Goal: Task Accomplishment & Management: Use online tool/utility

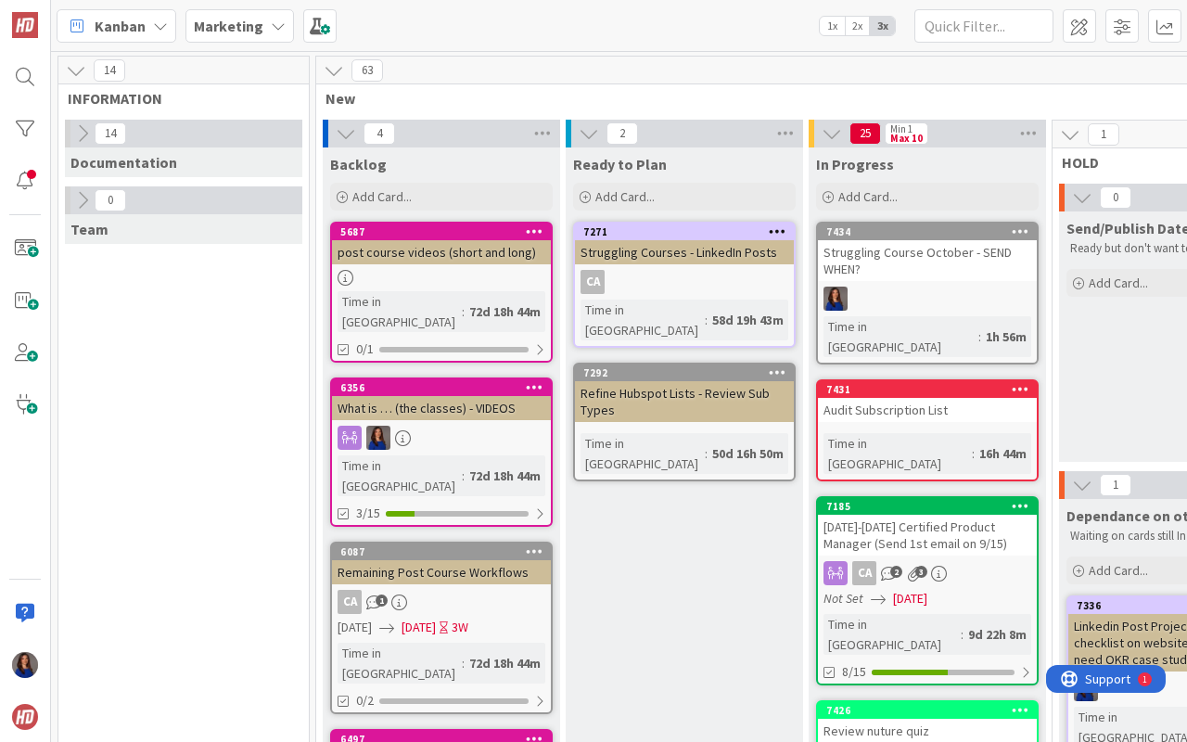
click at [963, 279] on div "Struggling Course October - SEND WHEN?" at bounding box center [927, 260] width 219 height 41
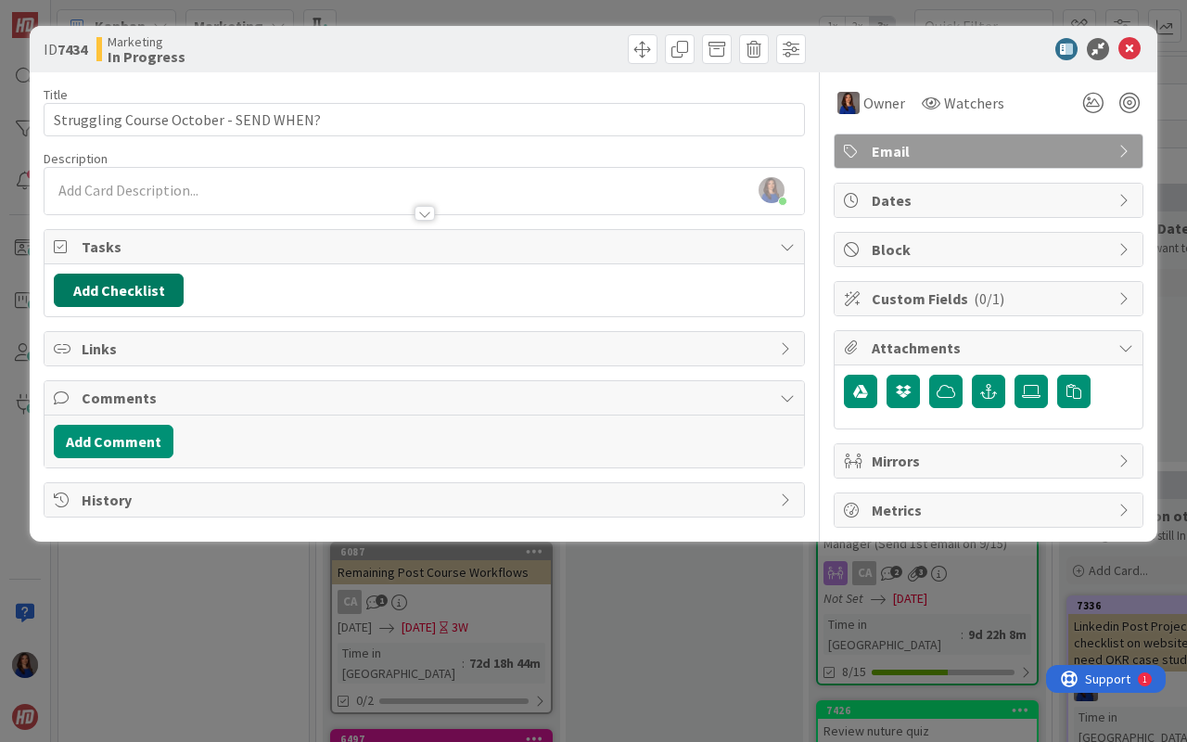
click at [103, 294] on button "Add Checklist" at bounding box center [119, 290] width 130 height 33
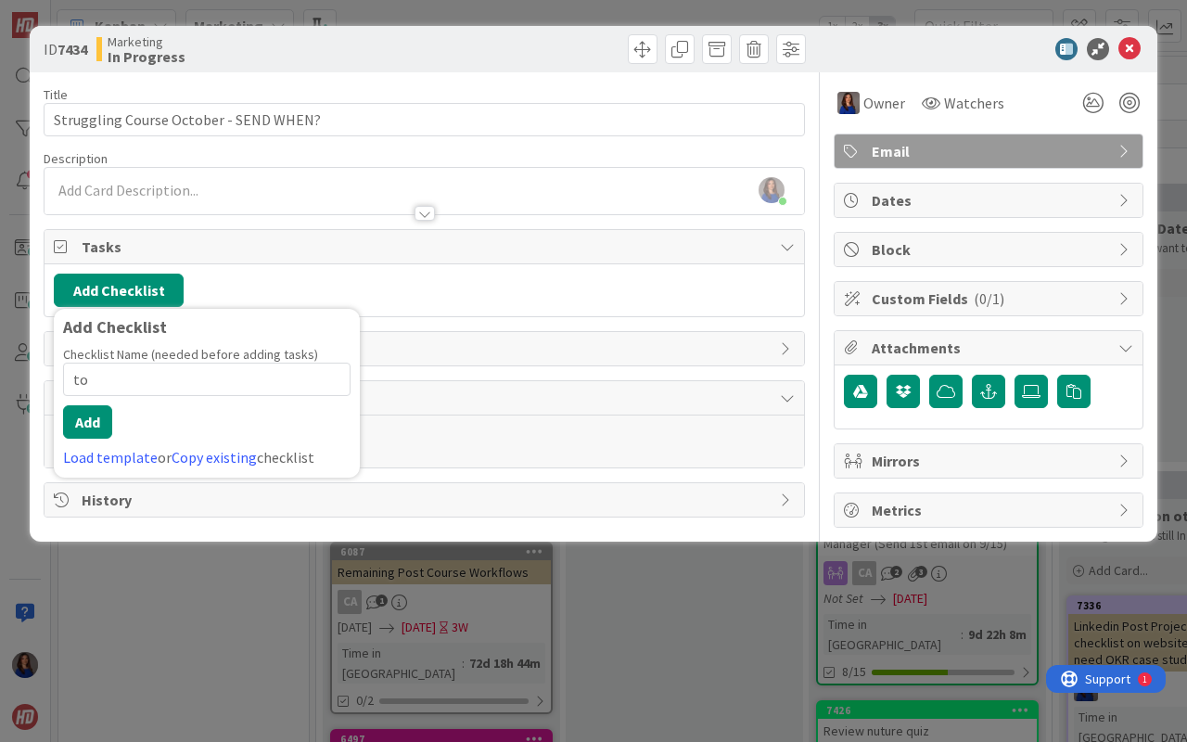
type input "t"
type input "TO DO"
click at [79, 425] on button "Add" at bounding box center [87, 421] width 49 height 33
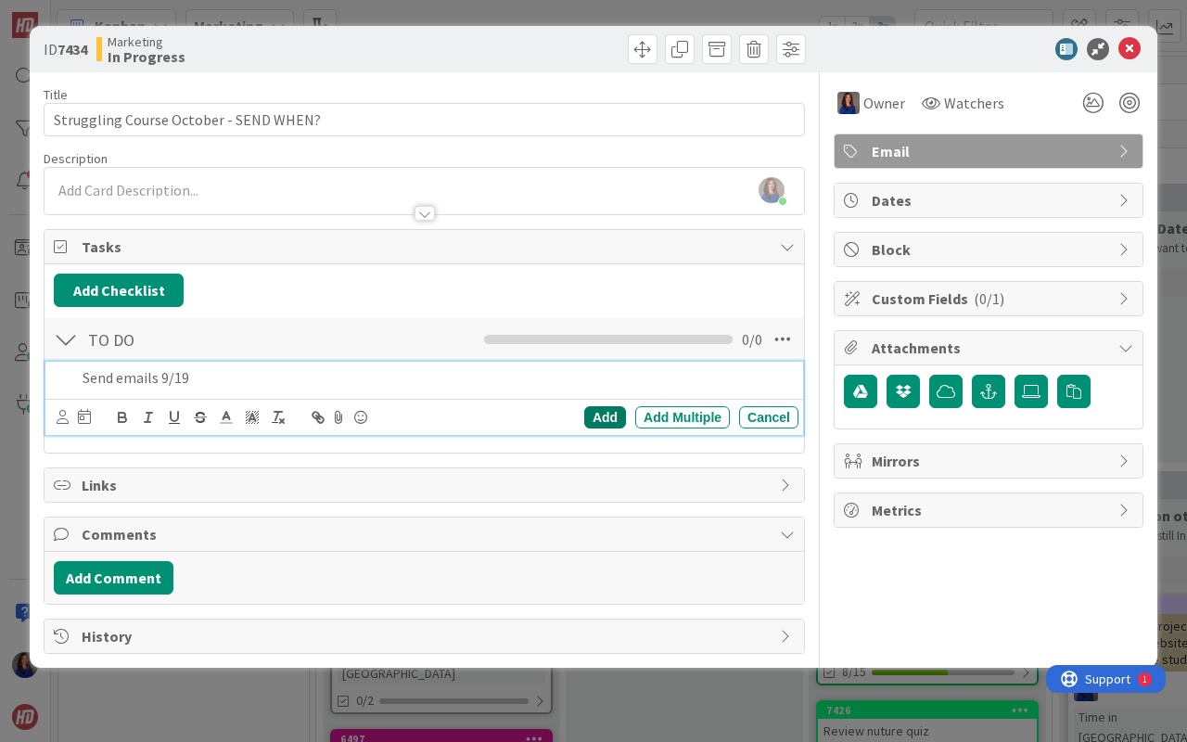
click at [600, 415] on div "Add" at bounding box center [605, 417] width 42 height 22
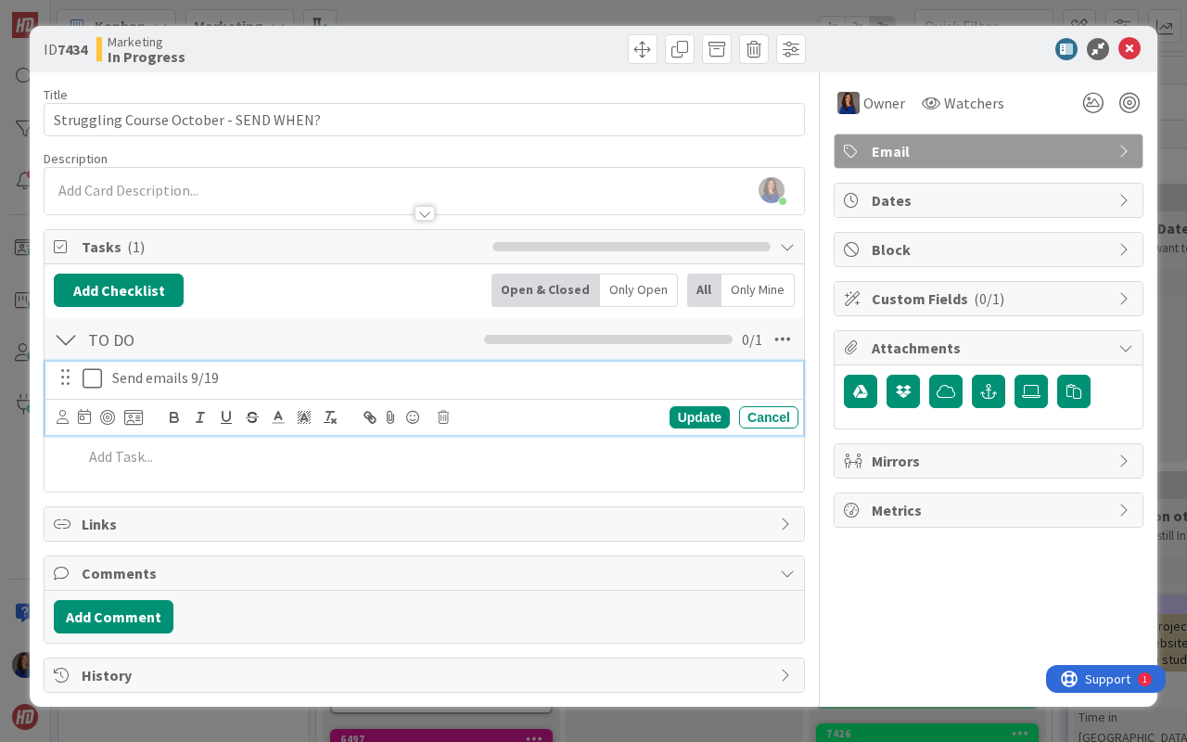
drag, startPoint x: 164, startPoint y: 383, endPoint x: 150, endPoint y: 383, distance: 13.9
click at [162, 383] on p "Send emails 9/19" at bounding box center [451, 377] width 679 height 21
click at [84, 419] on icon at bounding box center [84, 416] width 13 height 15
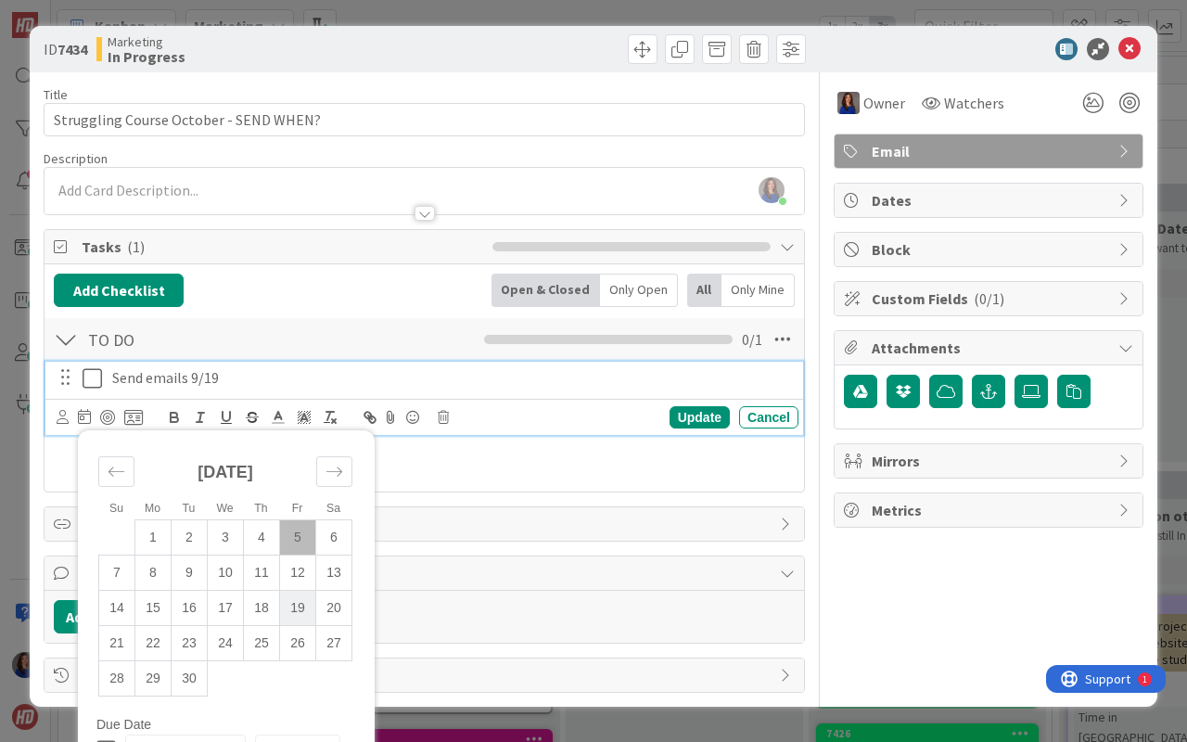
click at [306, 605] on td "19" at bounding box center [298, 607] width 36 height 35
type input "[DATE]"
click at [691, 415] on div "Update" at bounding box center [700, 417] width 60 height 22
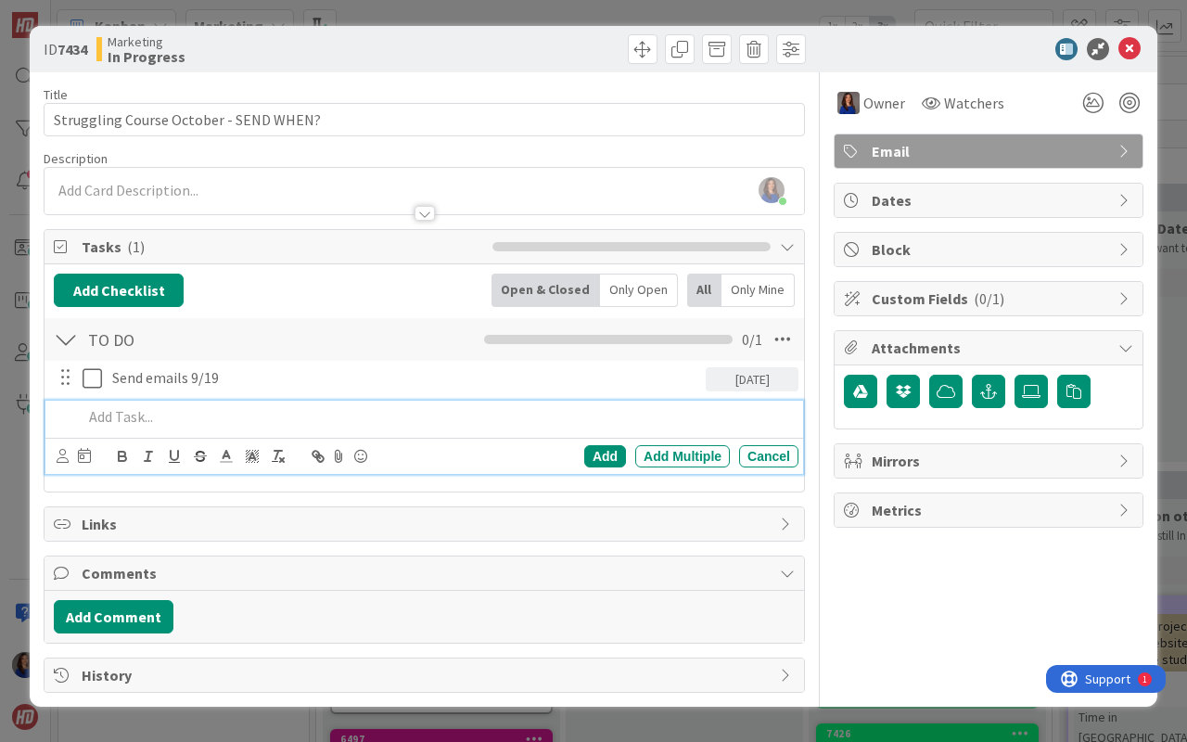
click at [123, 416] on p at bounding box center [437, 416] width 709 height 21
click at [87, 453] on icon at bounding box center [84, 455] width 13 height 15
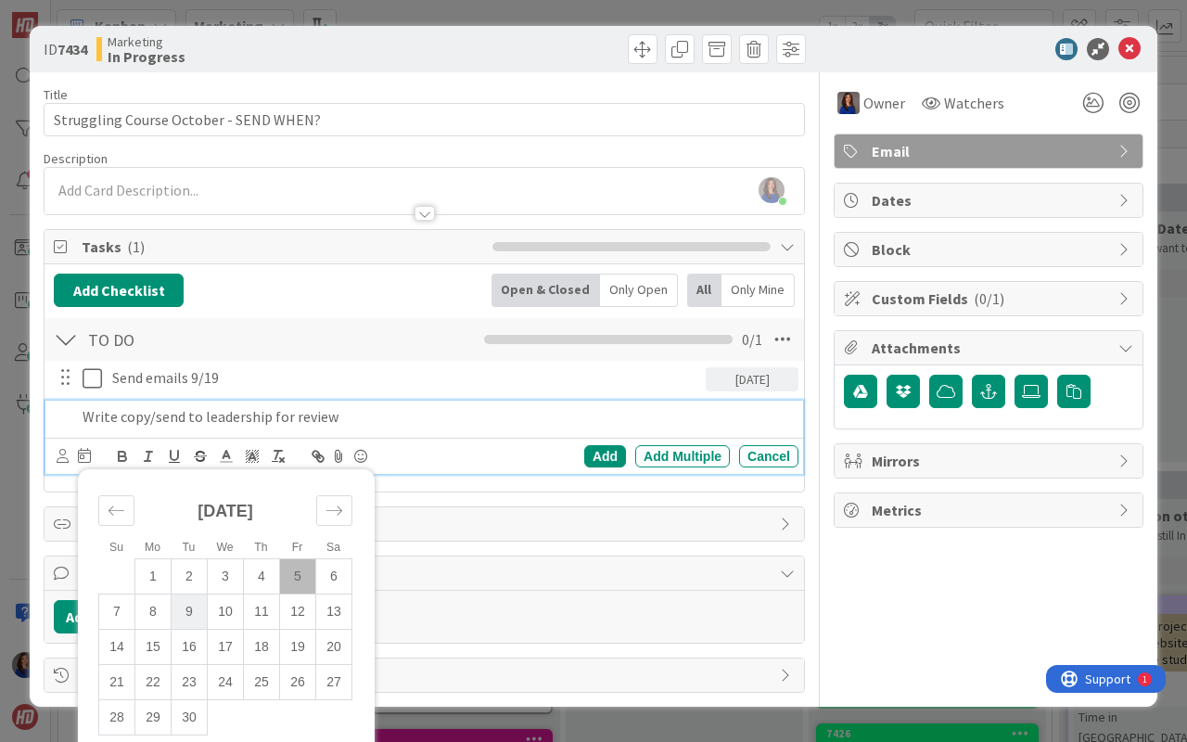
click at [194, 603] on td "9" at bounding box center [190, 611] width 36 height 35
click at [603, 453] on div "Add" at bounding box center [605, 456] width 42 height 22
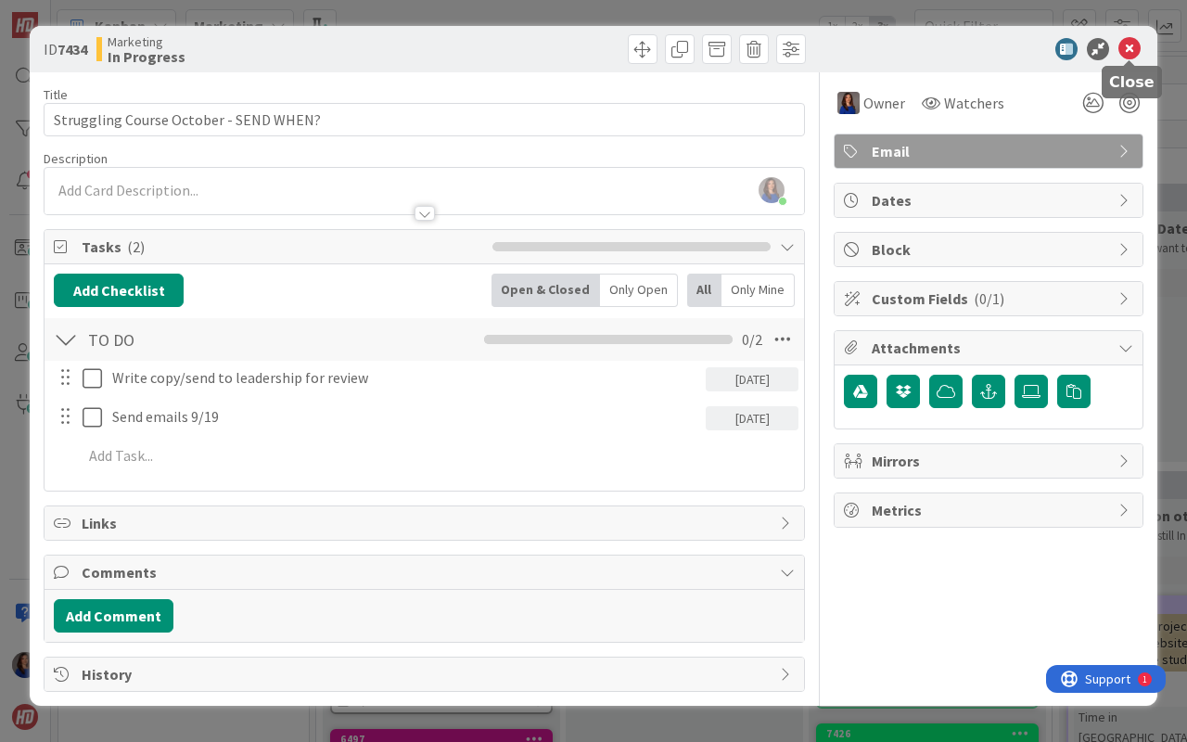
click at [1013, 48] on icon at bounding box center [1129, 49] width 22 height 22
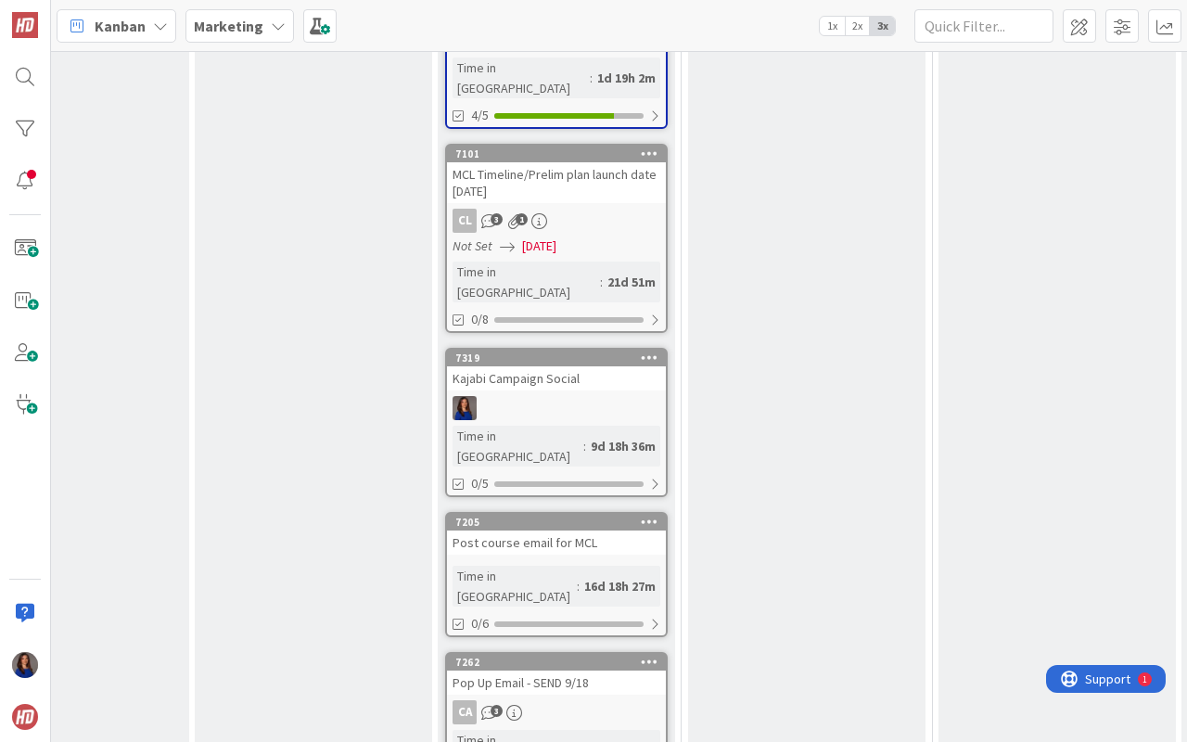
scroll to position [907, 370]
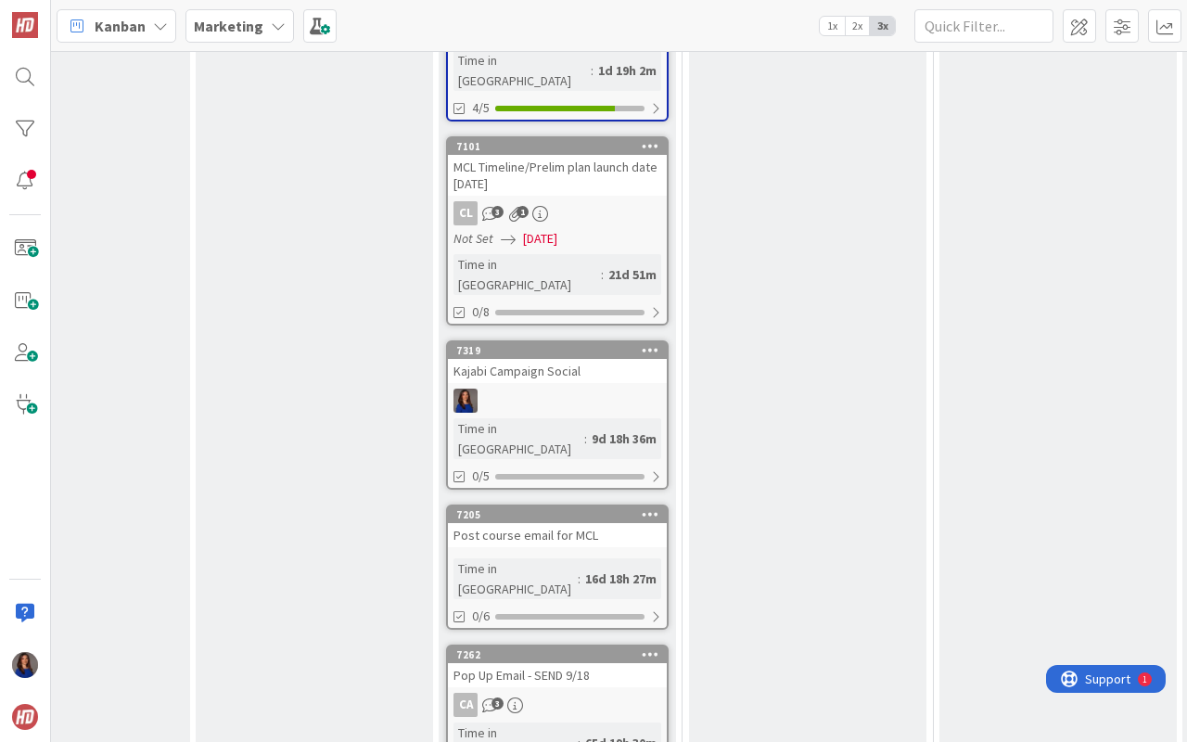
click at [580, 389] on div at bounding box center [557, 401] width 219 height 24
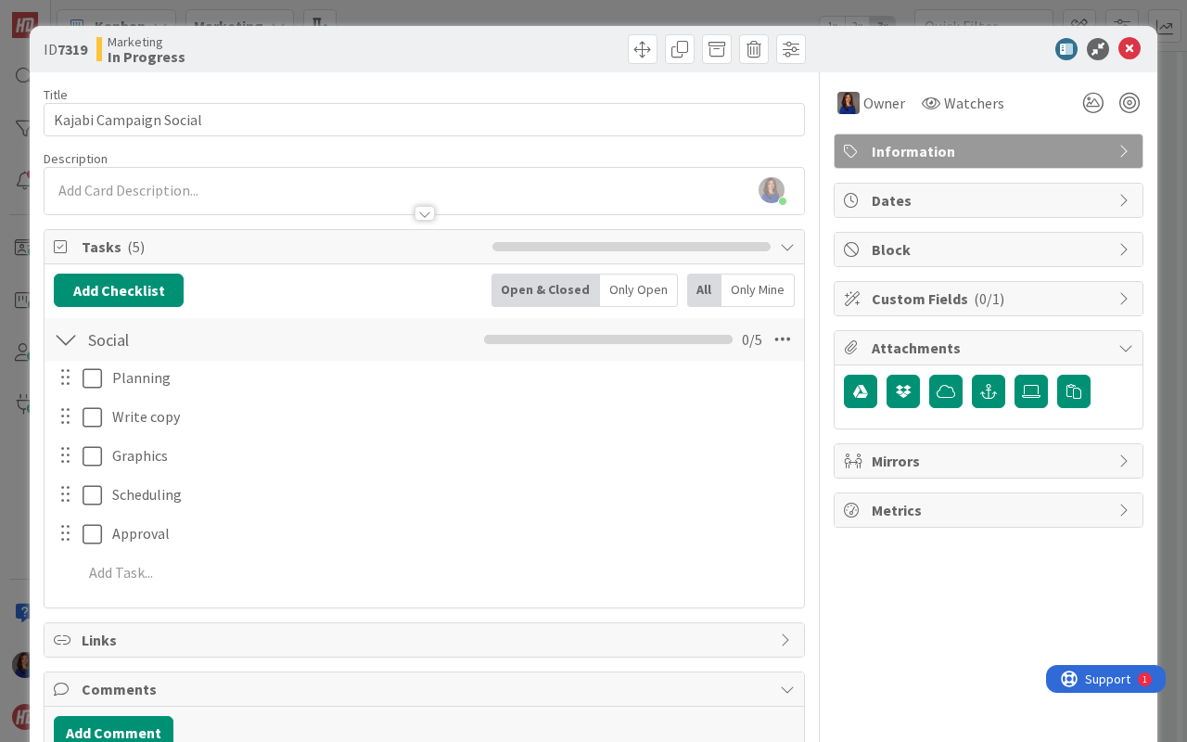
click at [497, 18] on div "ID 7319 Marketing In Progress Title 22 / 128 Kajabi Campaign Social Description…" at bounding box center [593, 371] width 1187 height 742
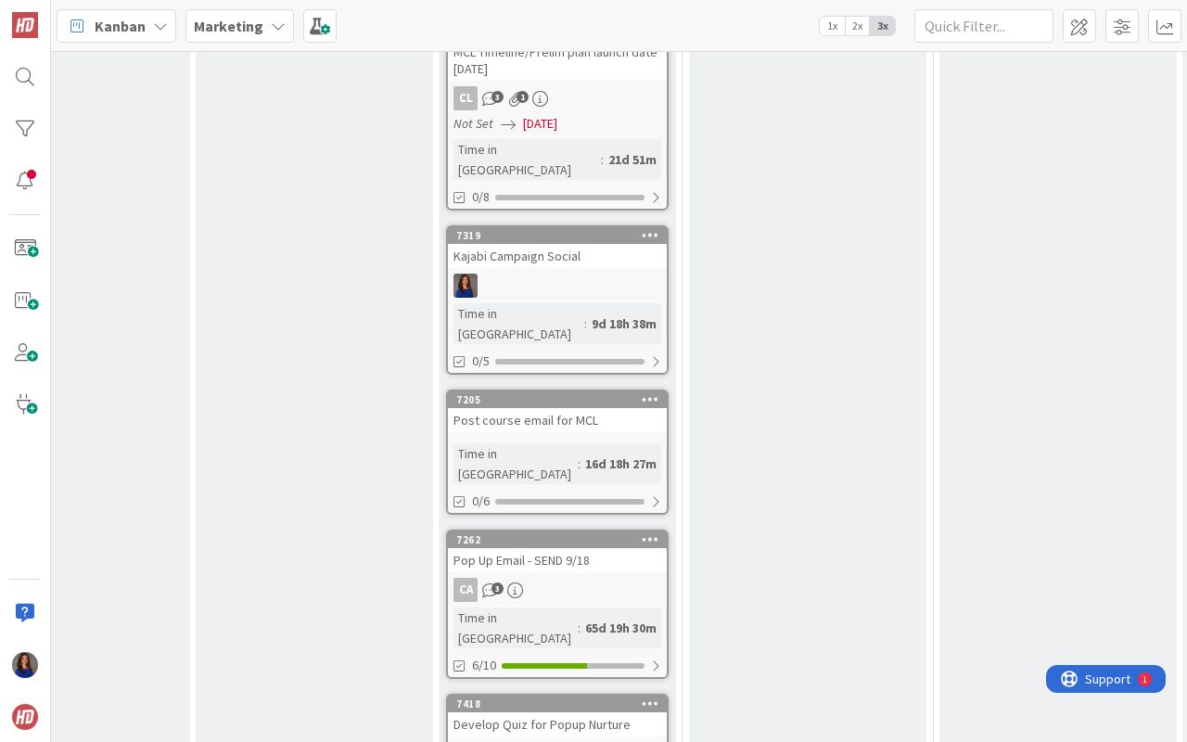
scroll to position [1021, 370]
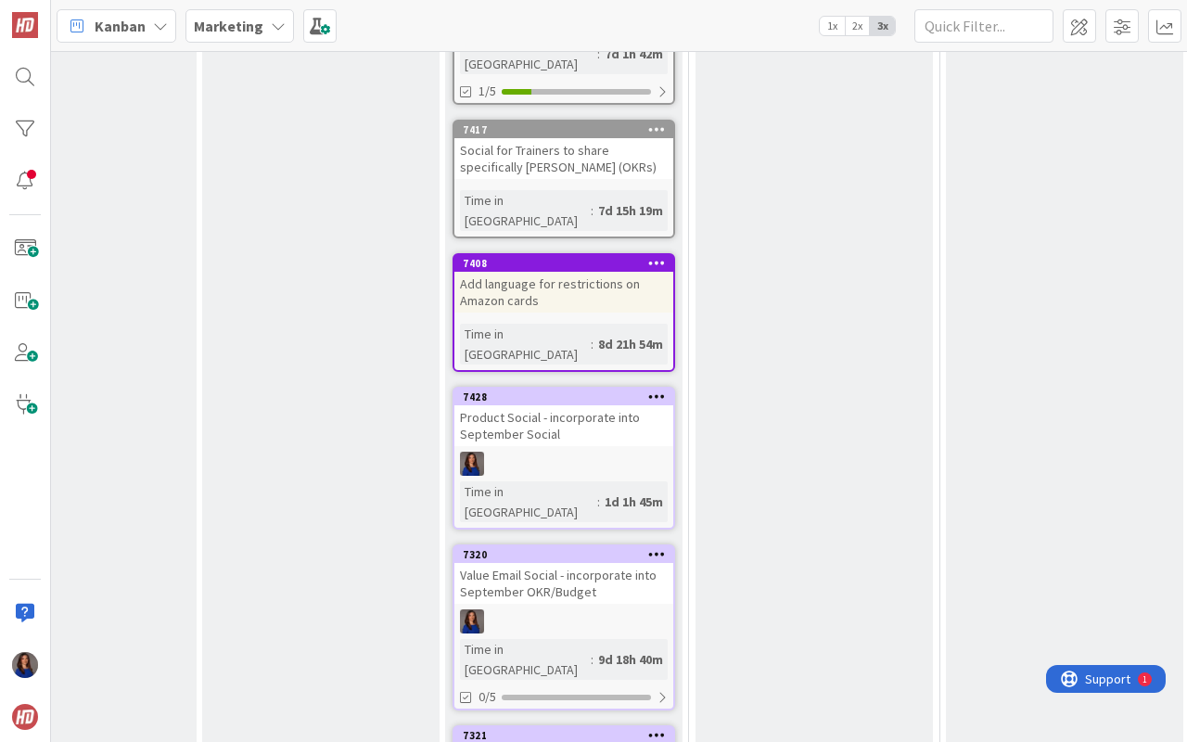
scroll to position [1713, 364]
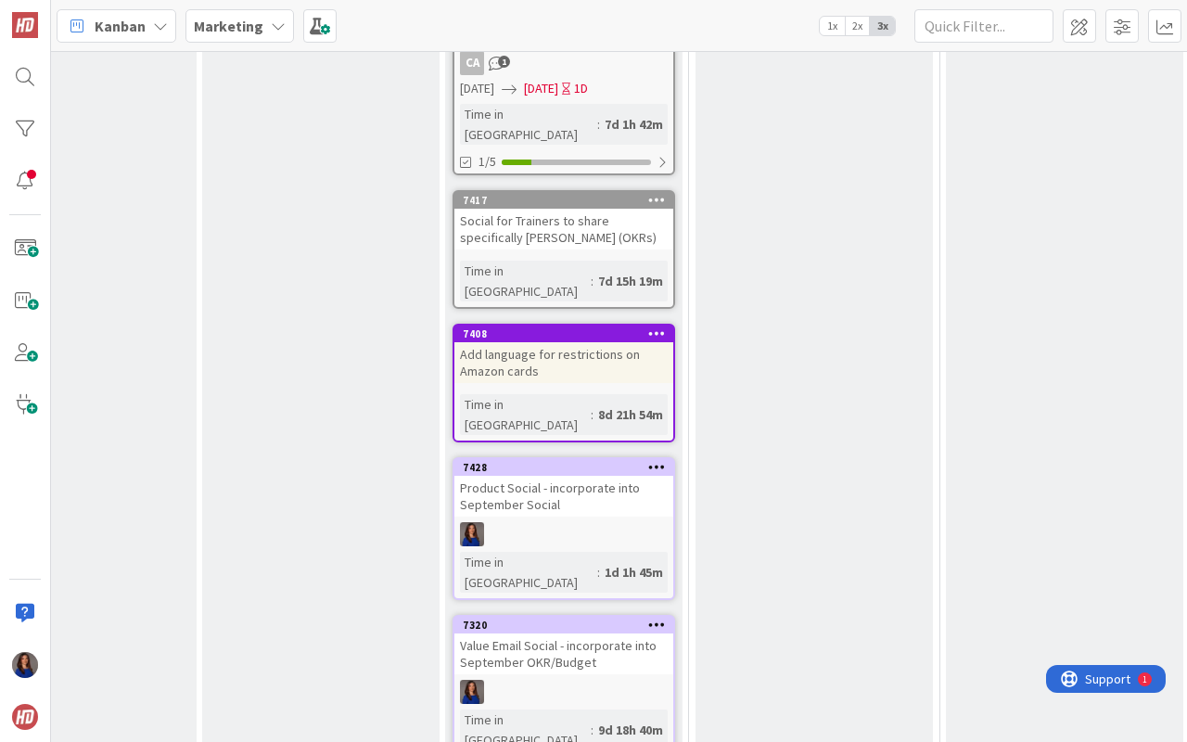
click at [632, 476] on div "Product Social - incorporate into September Social" at bounding box center [563, 496] width 219 height 41
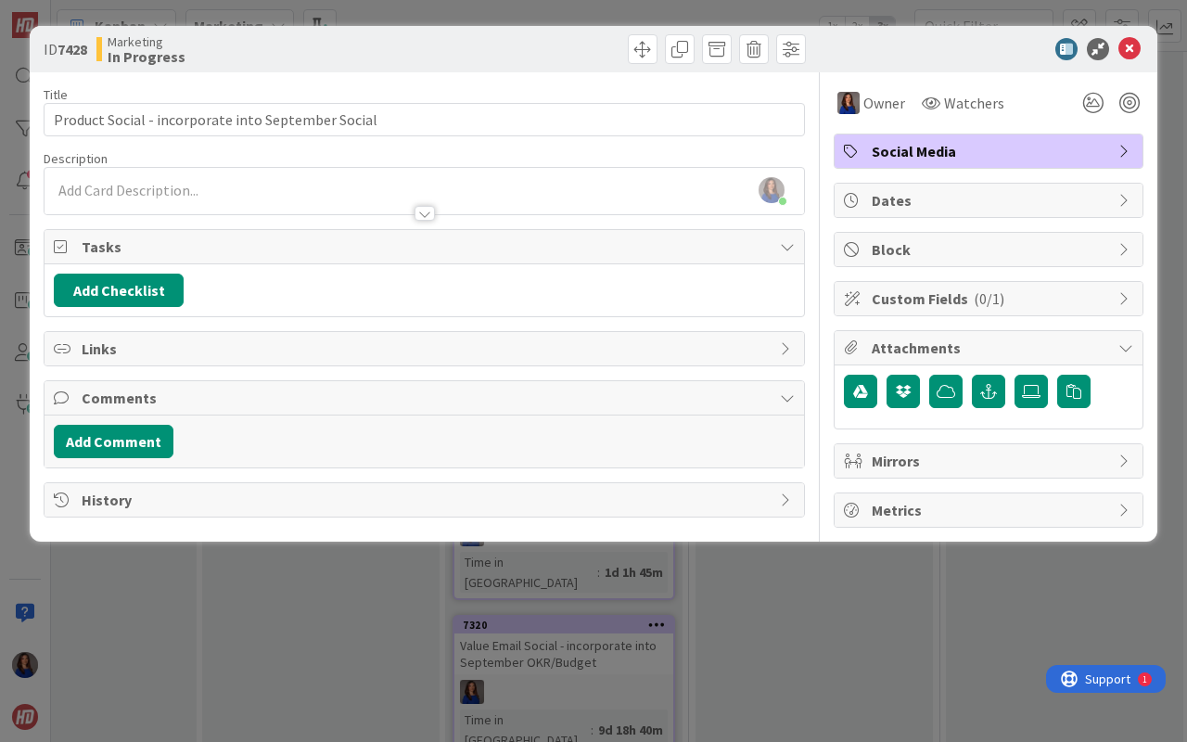
click at [300, 607] on div "ID 7428 Marketing In Progress Title 50 / 128 Product Social - incorporate into …" at bounding box center [593, 371] width 1187 height 742
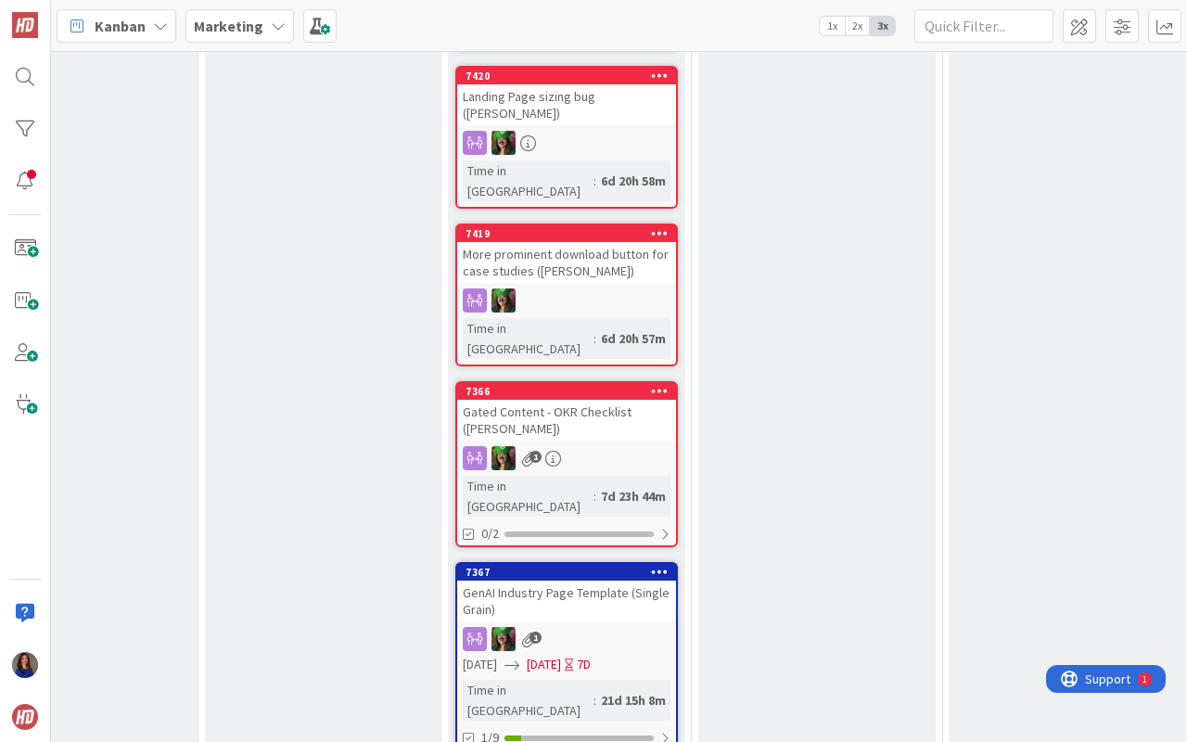
scroll to position [3199, 361]
